Goal: Task Accomplishment & Management: Manage account settings

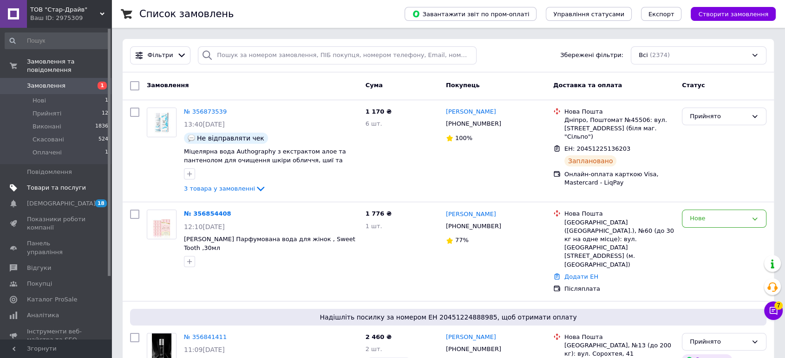
click at [48, 184] on span "Товари та послуги" at bounding box center [56, 188] width 59 height 8
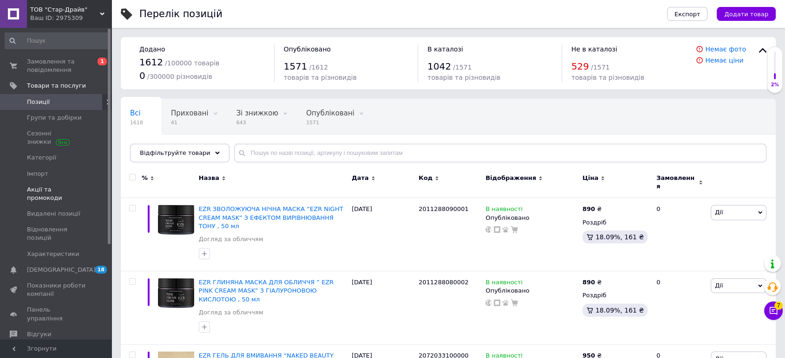
click at [71, 191] on span "Акції та промокоди" at bounding box center [56, 194] width 59 height 17
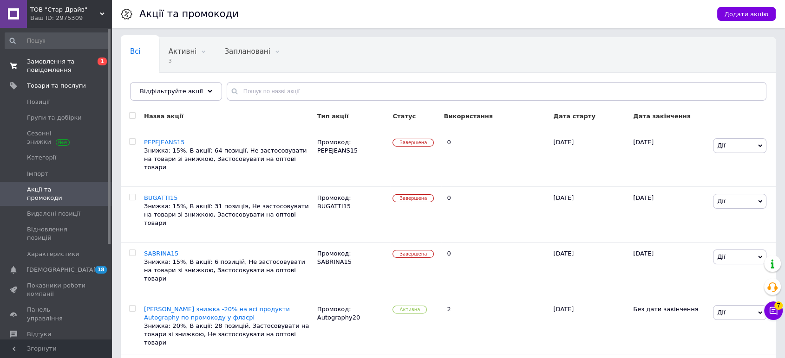
click at [43, 66] on span "Замовлення та повідомлення" at bounding box center [56, 66] width 59 height 17
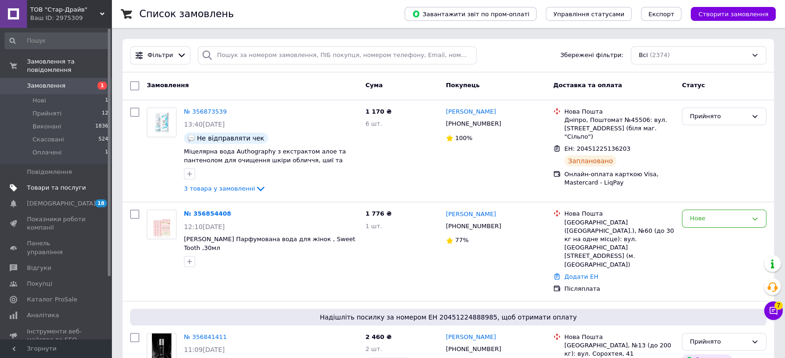
click at [55, 184] on span "Товари та послуги" at bounding box center [56, 188] width 59 height 8
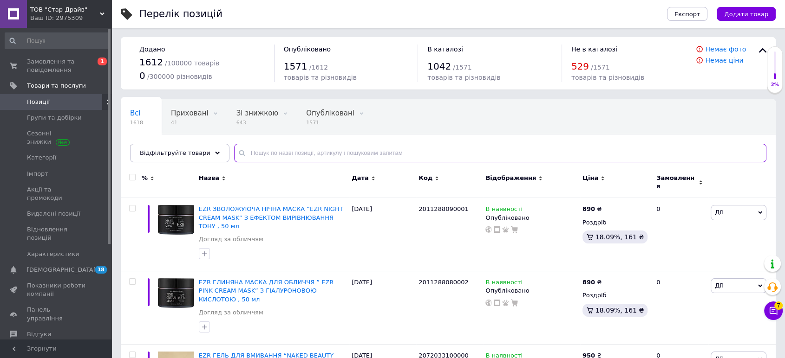
click at [308, 149] on input "text" at bounding box center [500, 153] width 532 height 19
paste input "a00053"
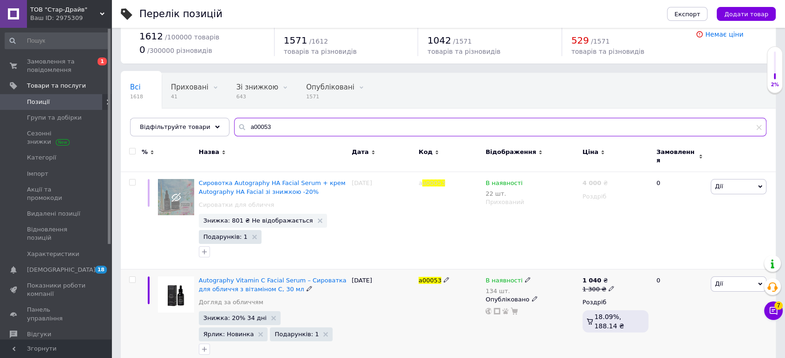
scroll to position [38, 0]
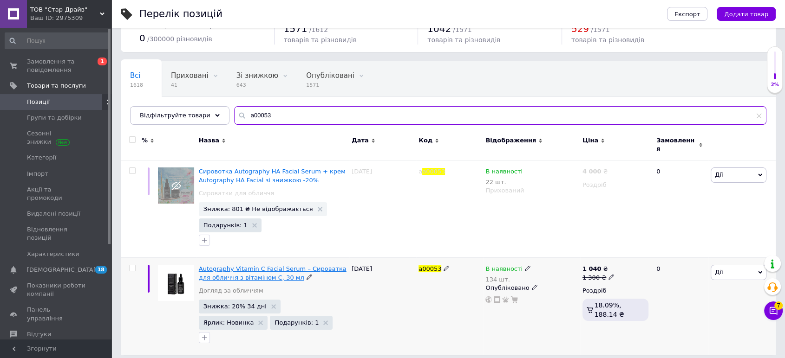
type input "a00053"
click at [253, 274] on span "Autography Vitamin C Facial Serum – Сироватка для обличчя з вітаміном С, 30 мл" at bounding box center [273, 273] width 148 height 15
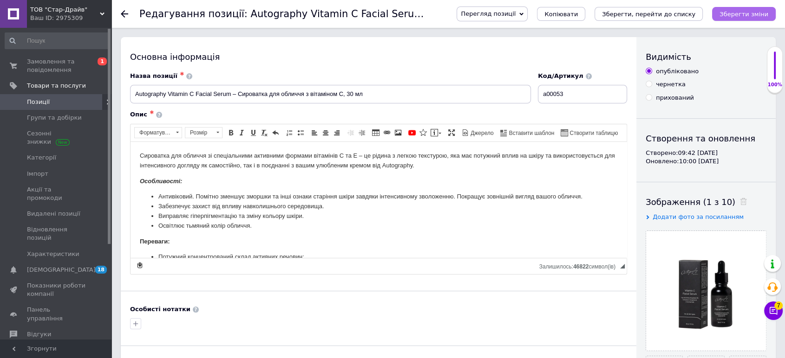
click at [750, 16] on icon "Зберегти зміни" at bounding box center [743, 14] width 49 height 7
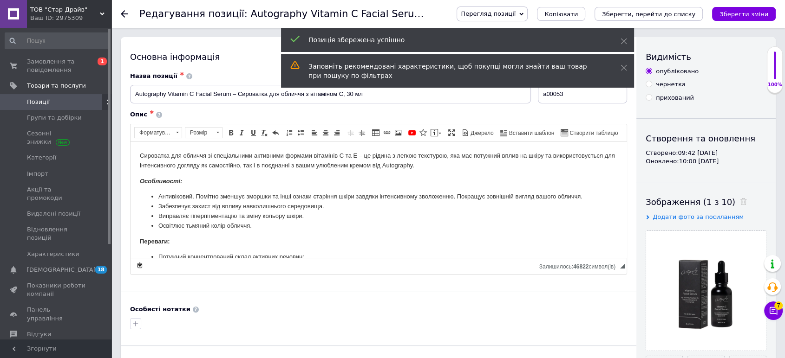
click at [45, 103] on span "Позиції" at bounding box center [38, 102] width 23 height 8
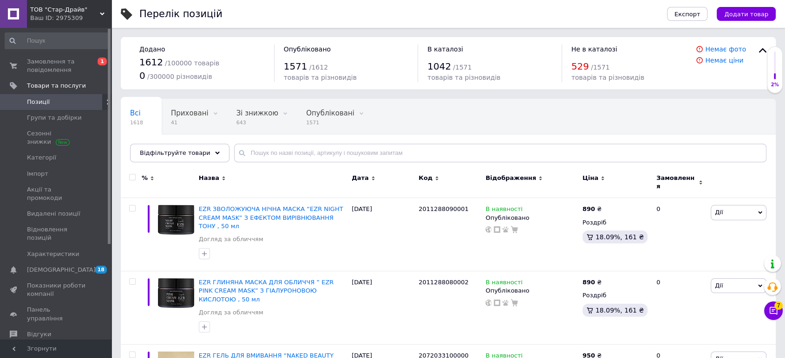
click at [552, 99] on div "Всі 1618 Приховані 41 Видалити Редагувати Зі знижкою 643 Видалити Редагувати Оп…" at bounding box center [448, 135] width 655 height 77
click at [47, 97] on link "Позиції" at bounding box center [57, 102] width 114 height 16
drag, startPoint x: 52, startPoint y: 62, endPoint x: 45, endPoint y: 65, distance: 7.7
click at [52, 62] on span "Замовлення та повідомлення" at bounding box center [56, 66] width 59 height 17
